Goal: Complete application form

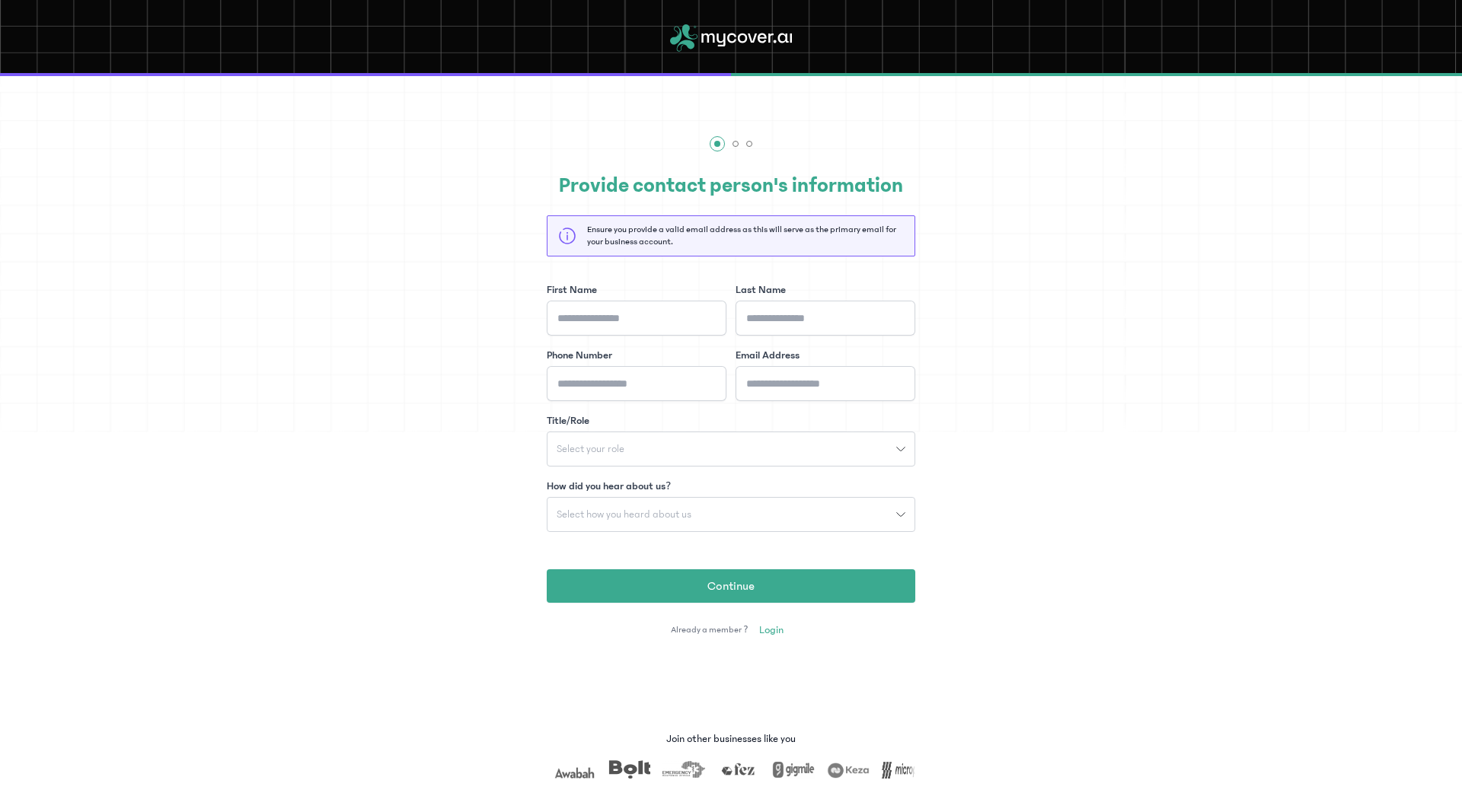
click at [704, 450] on div "Select your role" at bounding box center [721, 449] width 349 height 11
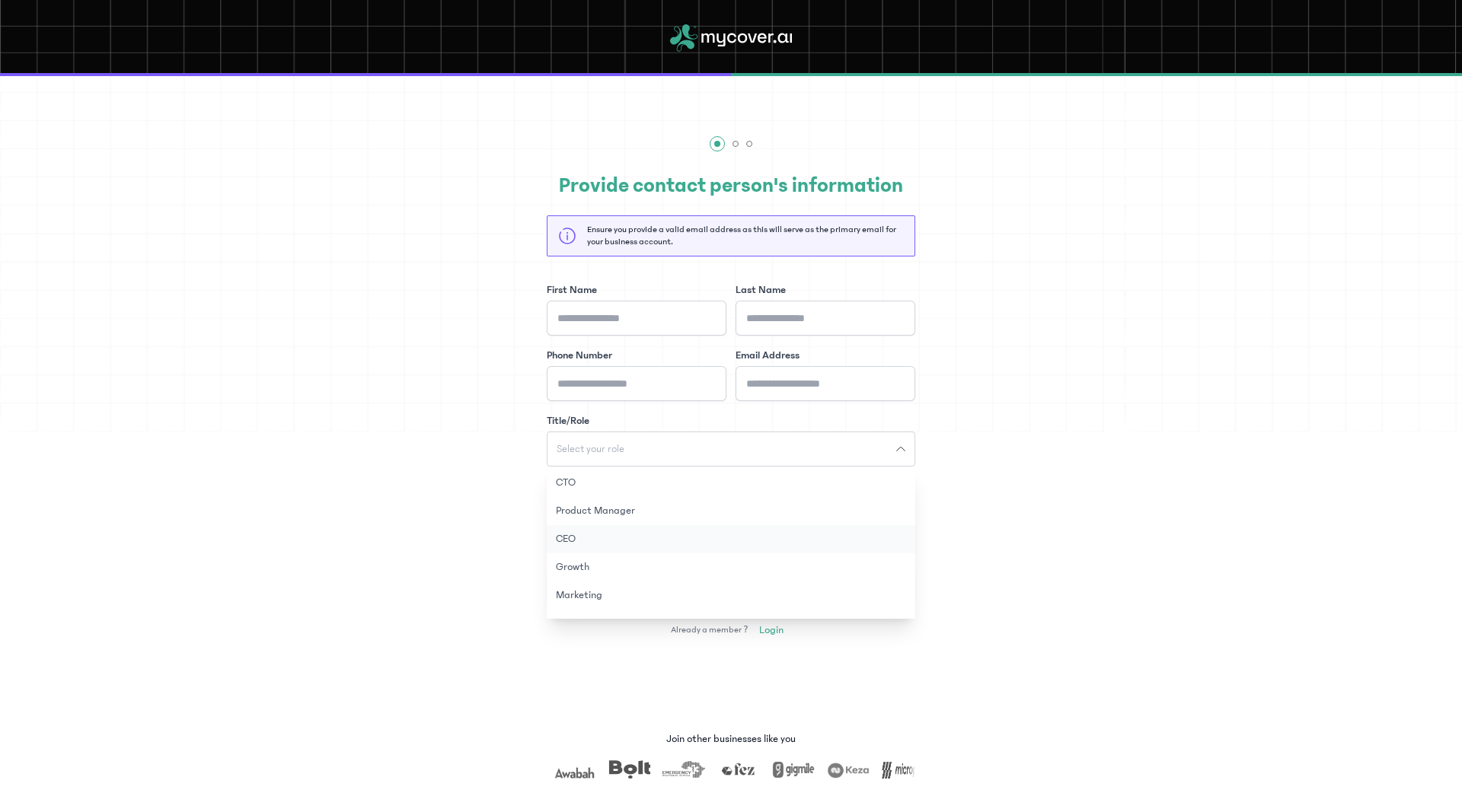
click at [593, 539] on button "CEO" at bounding box center [730, 539] width 368 height 28
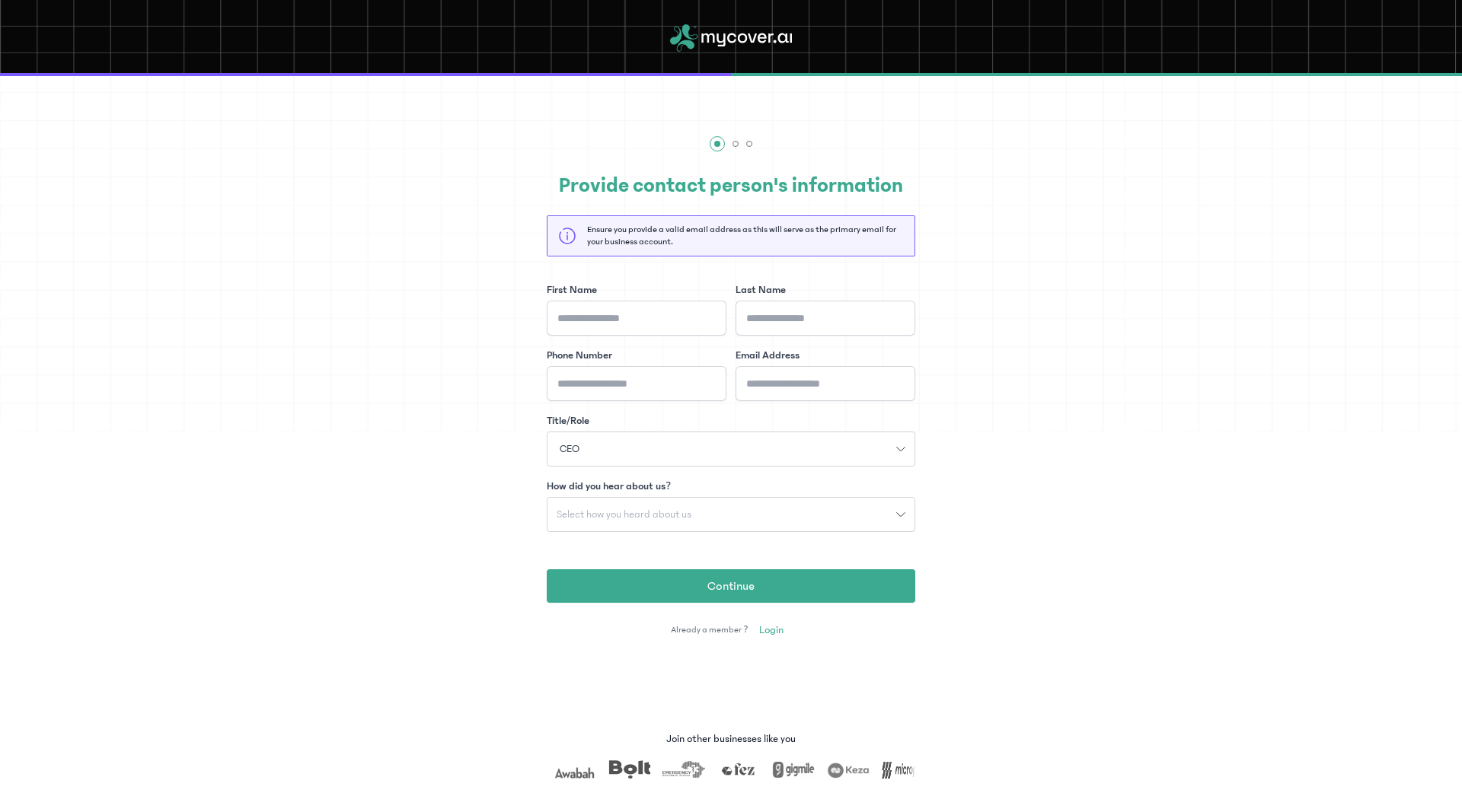
click at [595, 517] on span "Select how you heard about us" at bounding box center [623, 514] width 153 height 11
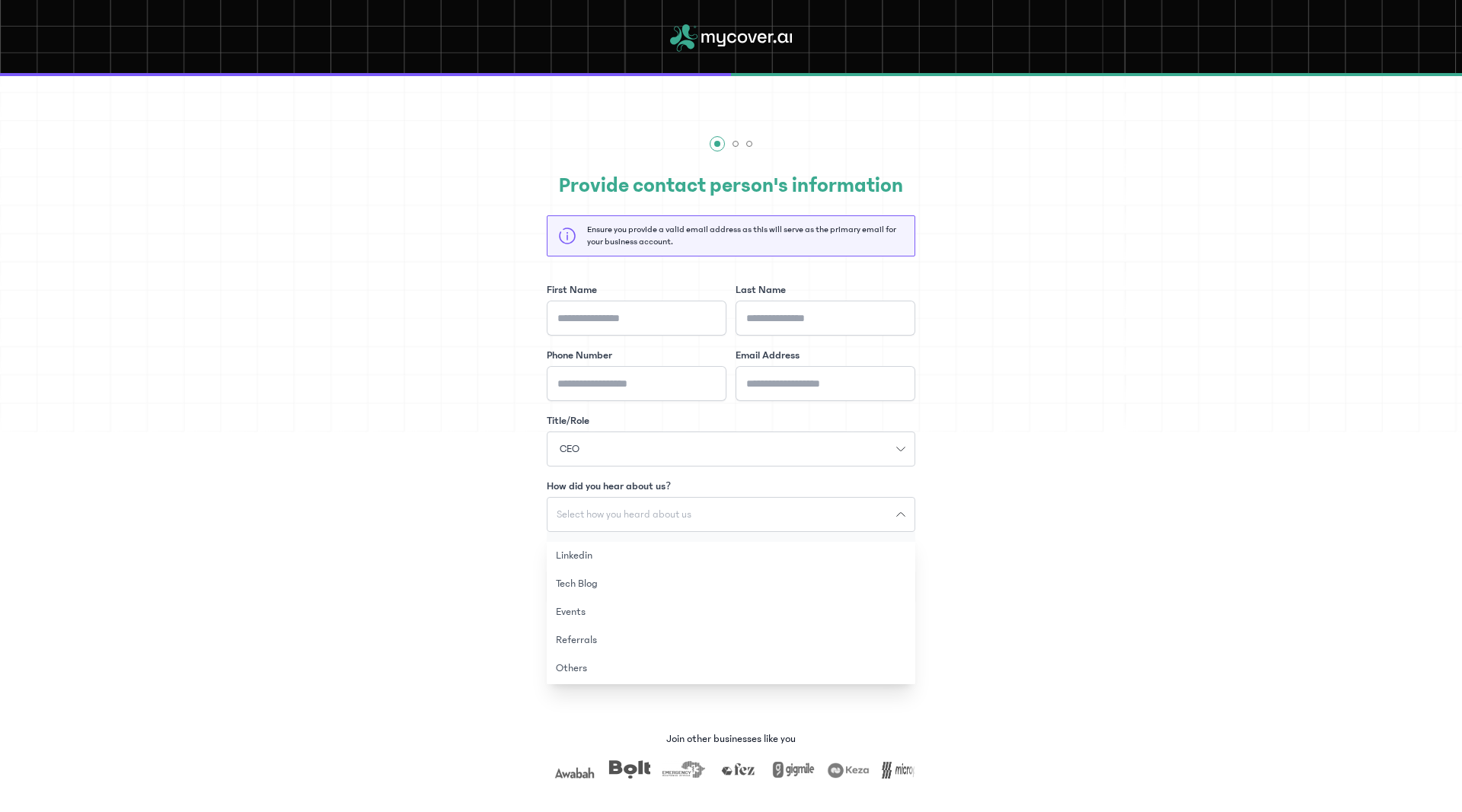
scroll to position [78, 0]
click at [586, 663] on button "Others" at bounding box center [730, 668] width 368 height 28
click at [605, 670] on input "How did you hear about us?" at bounding box center [731, 658] width 351 height 35
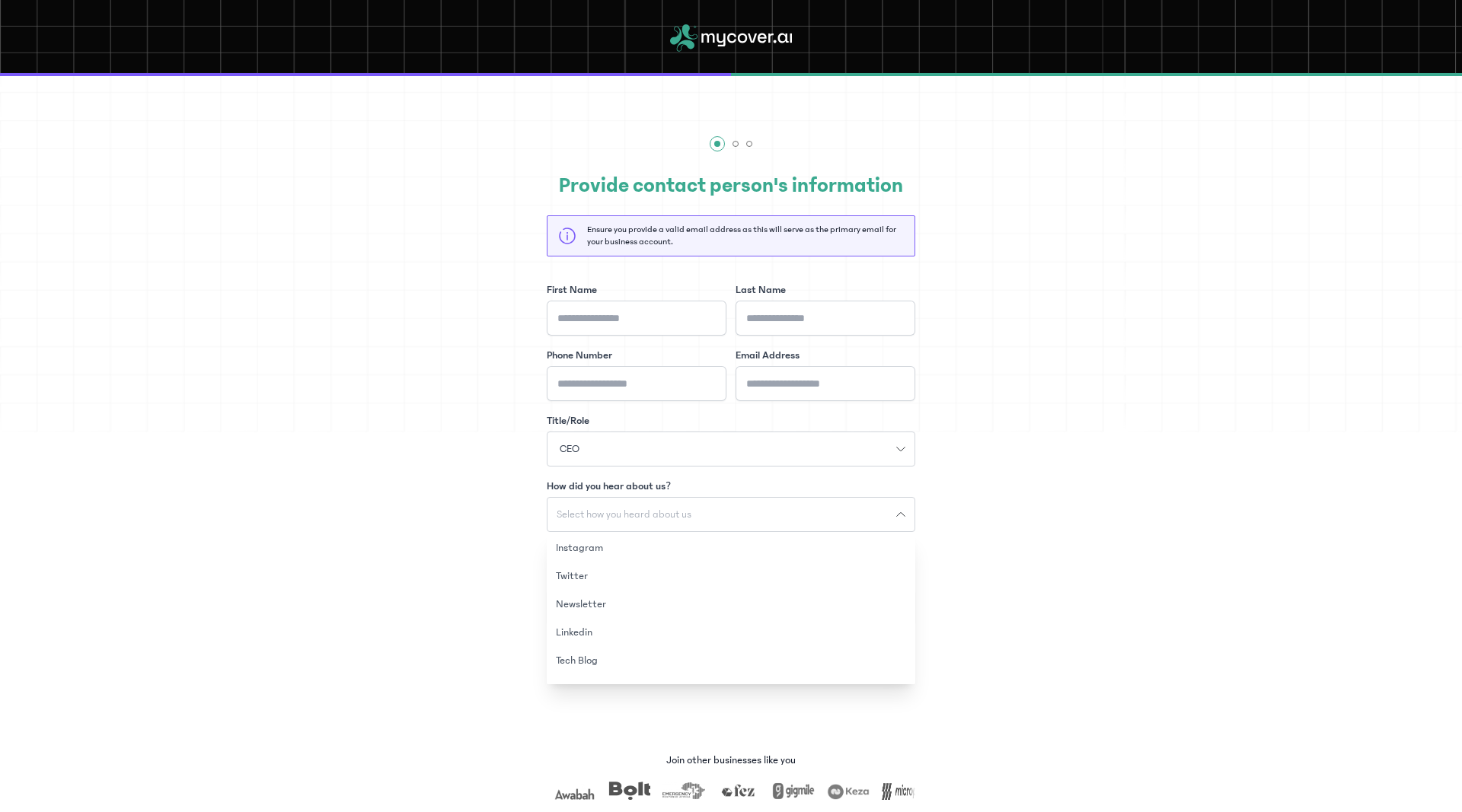
click at [445, 470] on div "Provide contact person's information Ensure you provide a valid email address a…" at bounding box center [731, 415] width 1462 height 581
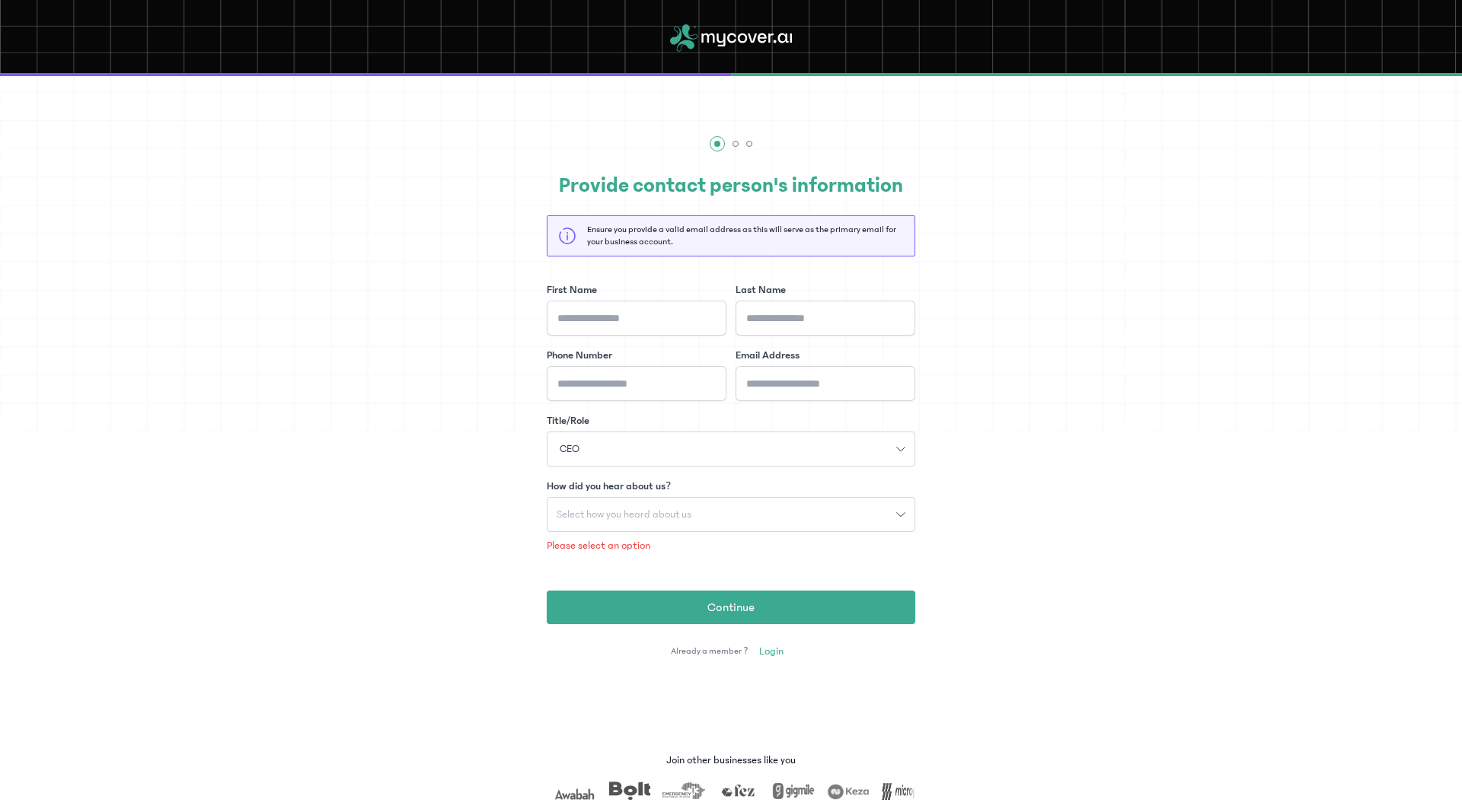
click at [475, 543] on div "Provide contact person's information Ensure you provide a valid email address a…" at bounding box center [731, 415] width 1462 height 581
drag, startPoint x: 650, startPoint y: 545, endPoint x: 544, endPoint y: 548, distance: 106.0
click at [544, 548] on div "Provide contact person's information Ensure you provide a valid email address a…" at bounding box center [731, 415] width 1462 height 581
click at [451, 526] on div "Provide contact person's information Ensure you provide a valid email address a…" at bounding box center [731, 415] width 1462 height 581
